Goal: Information Seeking & Learning: Learn about a topic

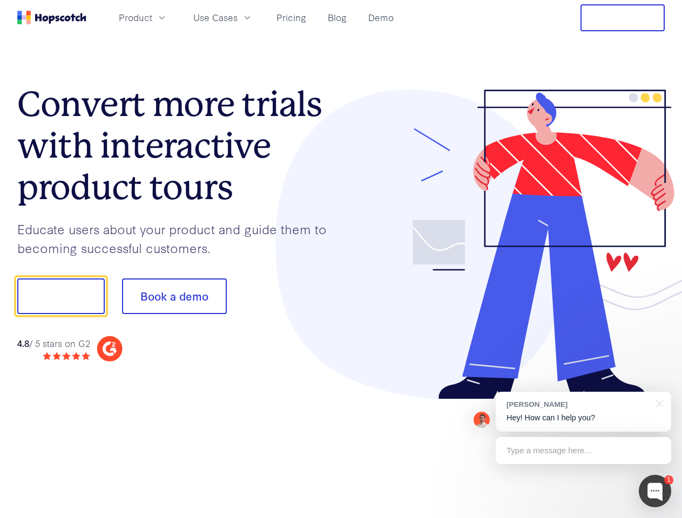
click at [341, 259] on div at bounding box center [503, 245] width 324 height 310
click at [152, 17] on span "Product" at bounding box center [135, 17] width 33 height 13
click at [237, 17] on span "Use Cases" at bounding box center [215, 17] width 44 height 13
click at [622, 18] on button "Free Trial" at bounding box center [622, 17] width 84 height 27
click at [60, 296] on button "Show me!" at bounding box center [60, 296] width 87 height 36
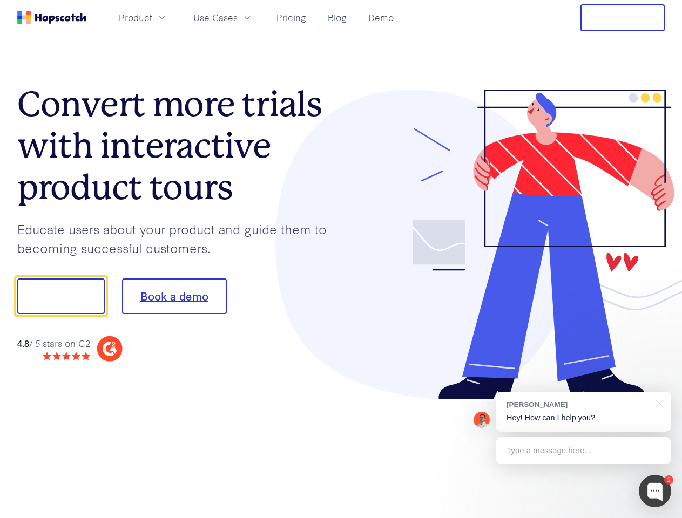
click at [174, 296] on button "Book a demo" at bounding box center [174, 296] width 105 height 36
click at [655, 491] on div at bounding box center [654, 491] width 32 height 32
click at [583, 412] on div "[PERSON_NAME] Hey! How can I help you?" at bounding box center [582, 412] width 175 height 40
click at [657, 403] on div at bounding box center [569, 295] width 202 height 360
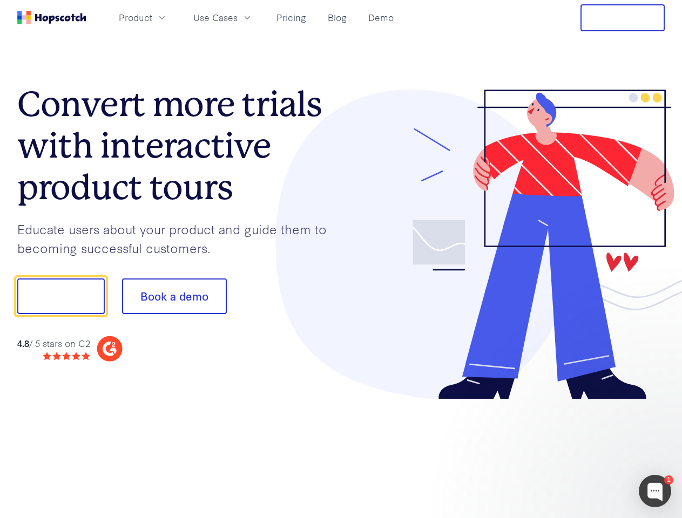
click at [583, 451] on div at bounding box center [569, 295] width 202 height 360
